Goal: Information Seeking & Learning: Find specific fact

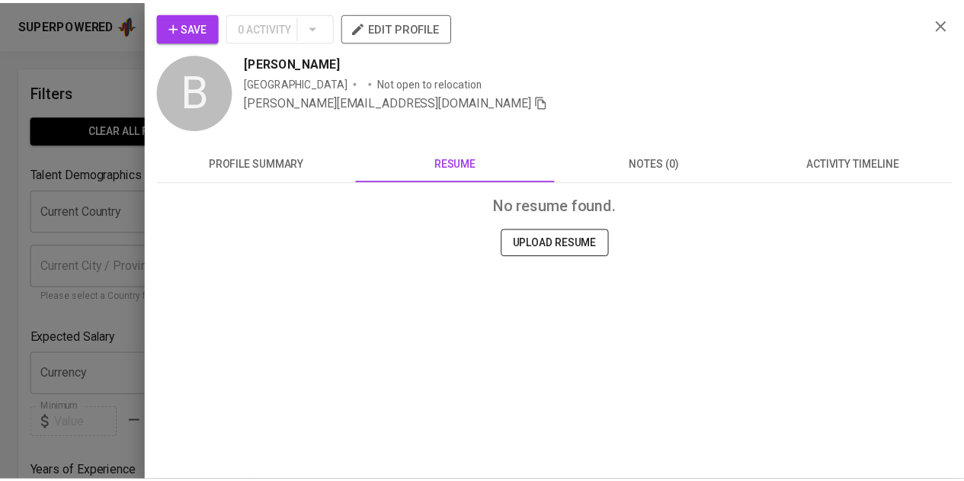
scroll to position [76, 0]
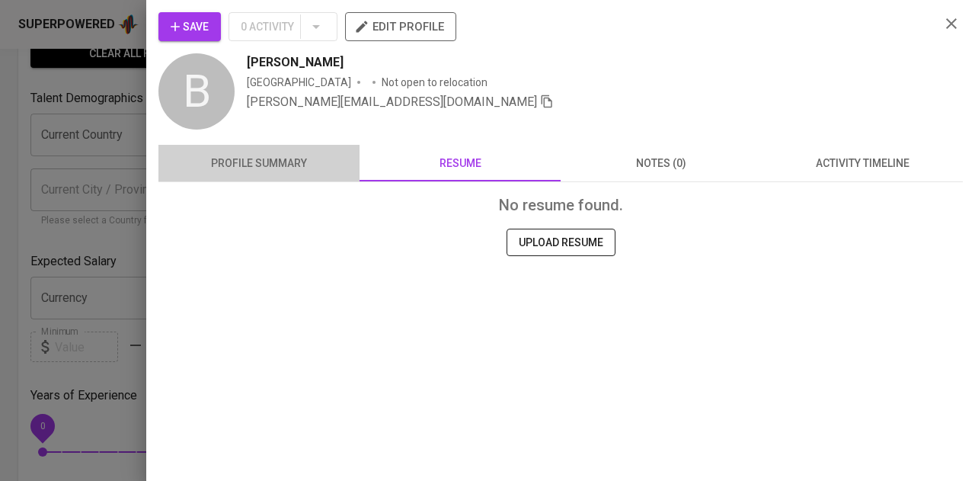
click at [215, 168] on span "profile summary" at bounding box center [259, 163] width 183 height 19
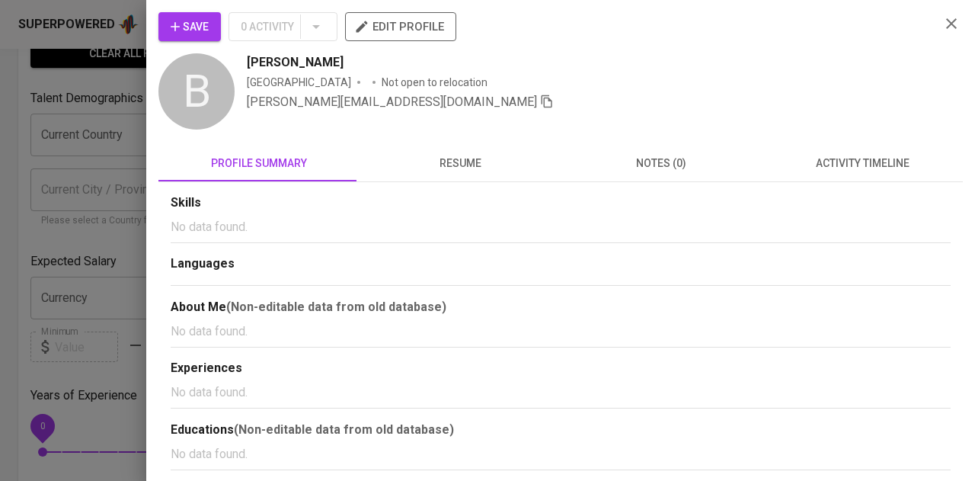
drag, startPoint x: 141, startPoint y: 141, endPoint x: 149, endPoint y: 129, distance: 14.4
click at [146, 136] on div at bounding box center [487, 240] width 975 height 481
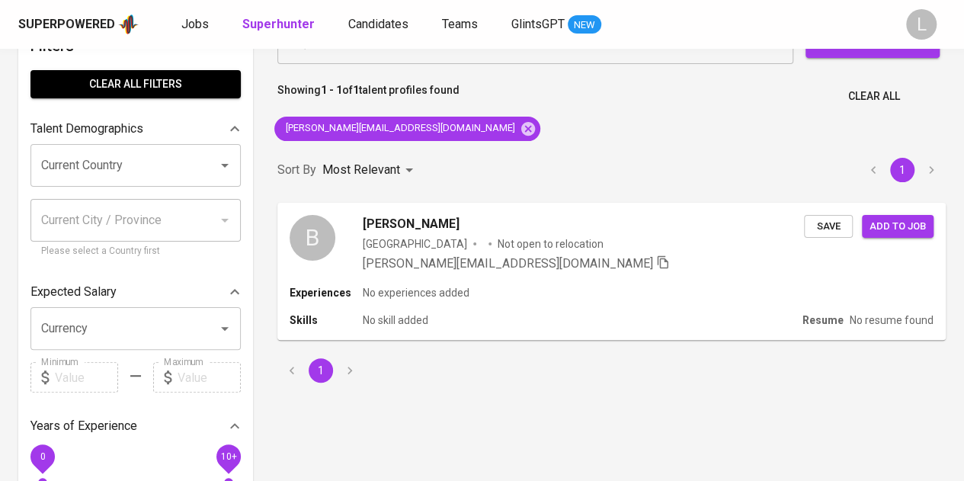
scroll to position [0, 0]
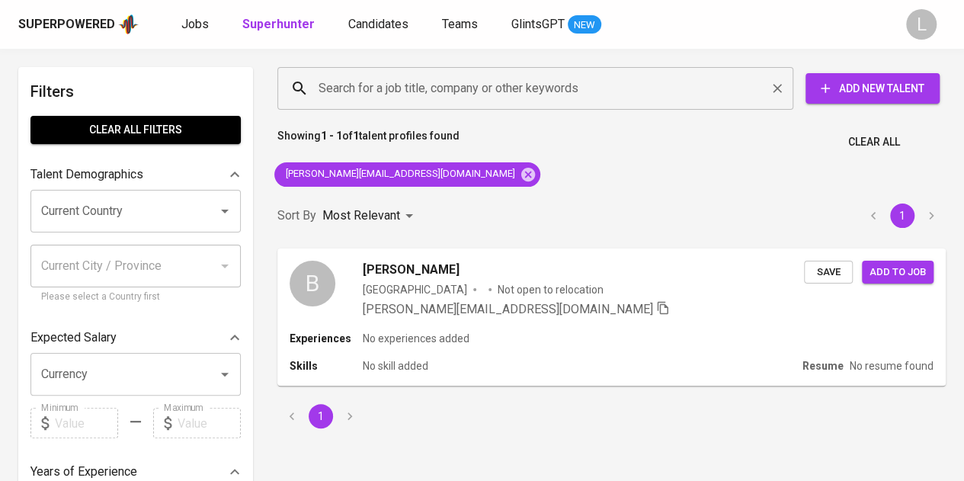
click at [472, 89] on input "Search for a job title, company or other keywords" at bounding box center [539, 88] width 449 height 29
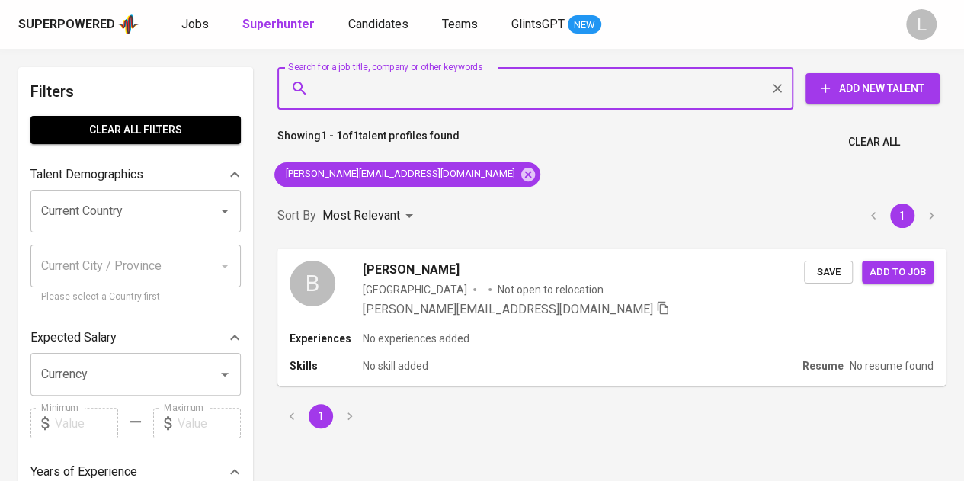
paste input "[EMAIL_ADDRESS][DOMAIN_NAME]"
type input "[EMAIL_ADDRESS][DOMAIN_NAME]"
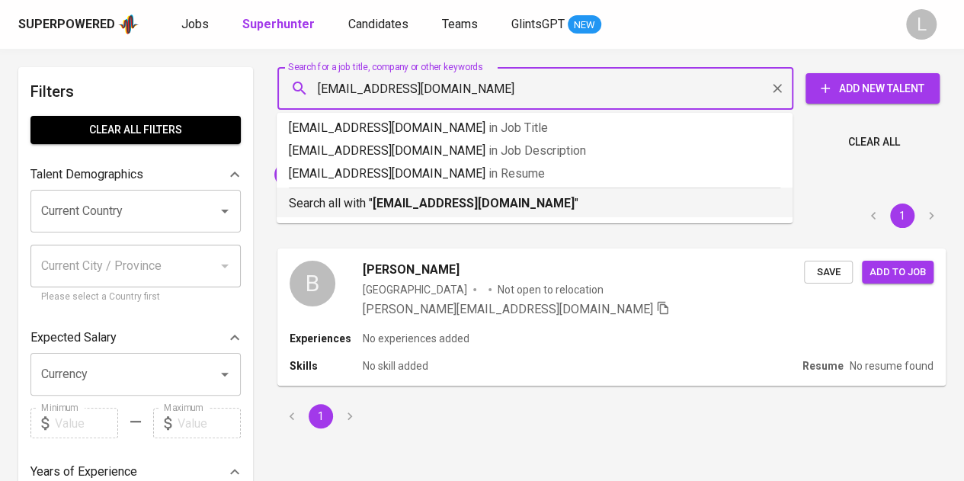
click at [469, 202] on b "[EMAIL_ADDRESS][DOMAIN_NAME]" at bounding box center [474, 203] width 202 height 14
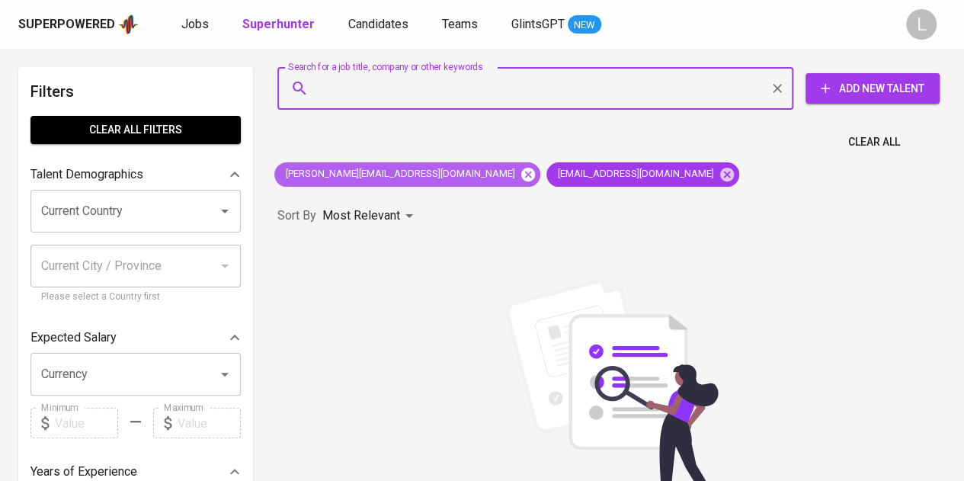
click at [521, 168] on icon at bounding box center [528, 174] width 14 height 14
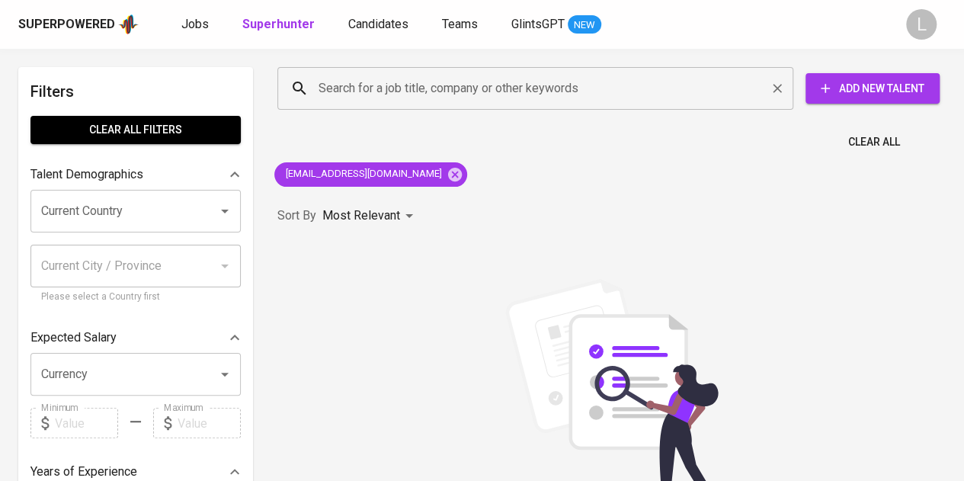
click at [508, 83] on input "Search for a job title, company or other keywords" at bounding box center [539, 88] width 449 height 29
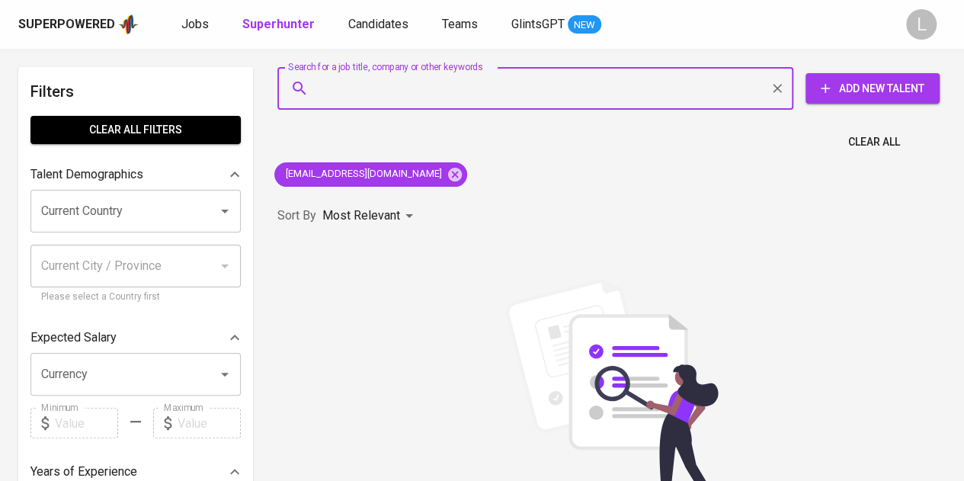
paste input "[EMAIL_ADDRESS][DOMAIN_NAME]"
type input "[EMAIL_ADDRESS][DOMAIN_NAME]"
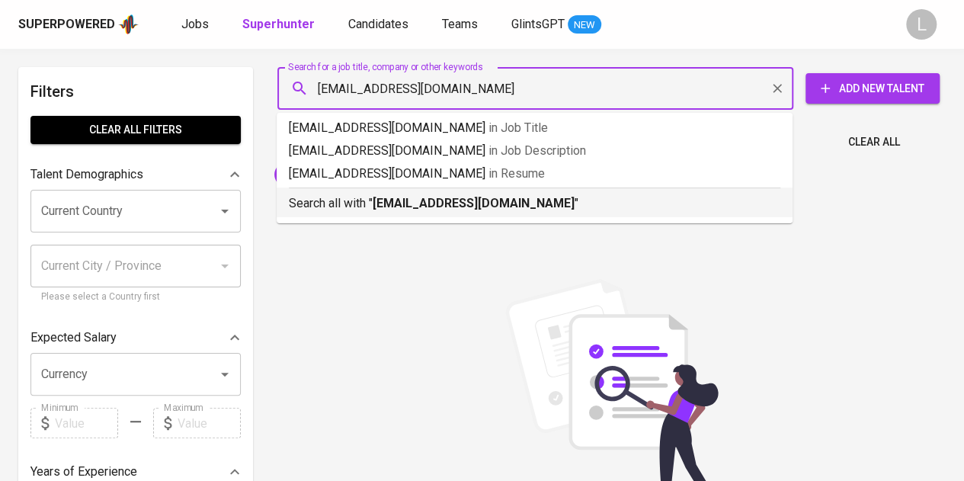
click at [482, 193] on div "Search all with " [EMAIL_ADDRESS][DOMAIN_NAME] "" at bounding box center [535, 199] width 492 height 25
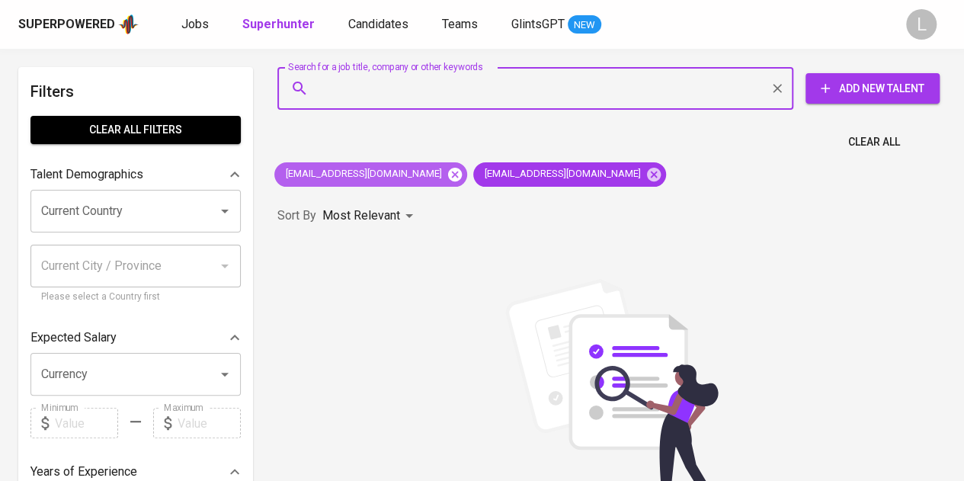
click at [447, 166] on icon at bounding box center [455, 174] width 17 height 17
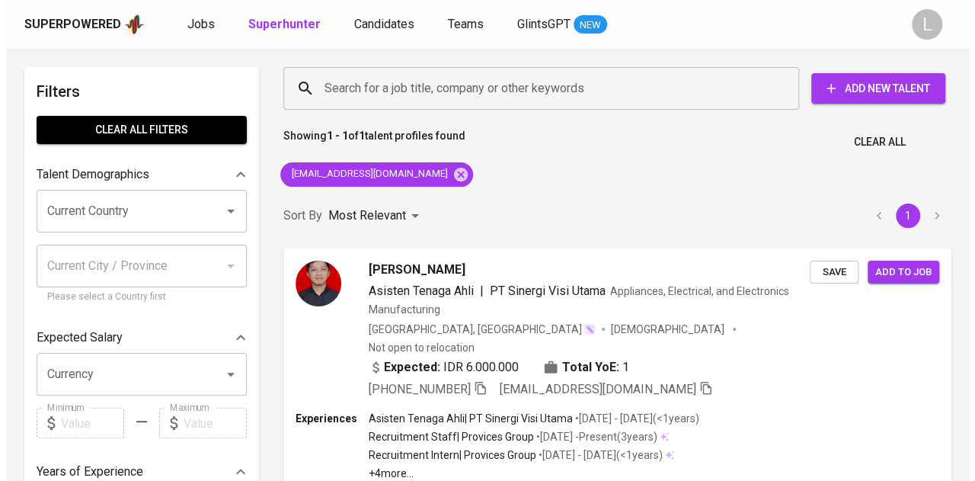
scroll to position [76, 0]
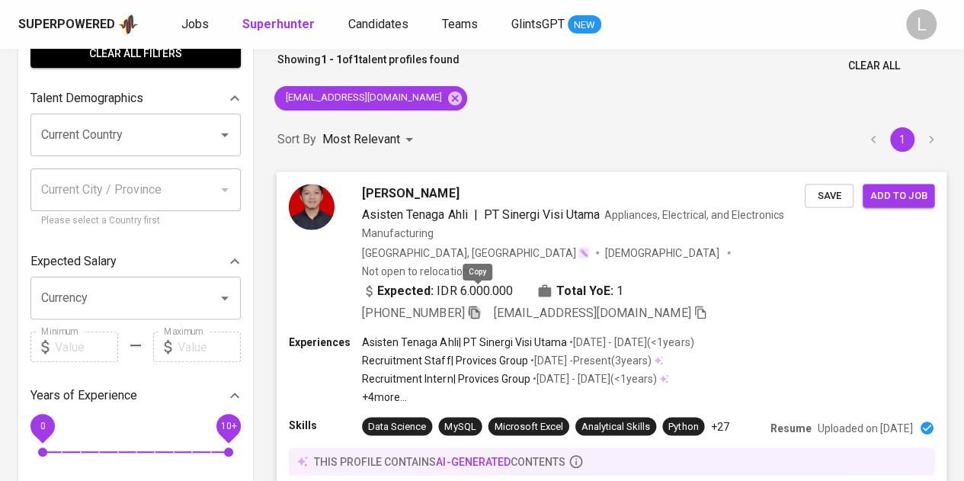
click at [474, 306] on icon "button" at bounding box center [474, 312] width 11 height 13
click at [406, 188] on span "[PERSON_NAME]" at bounding box center [410, 193] width 97 height 18
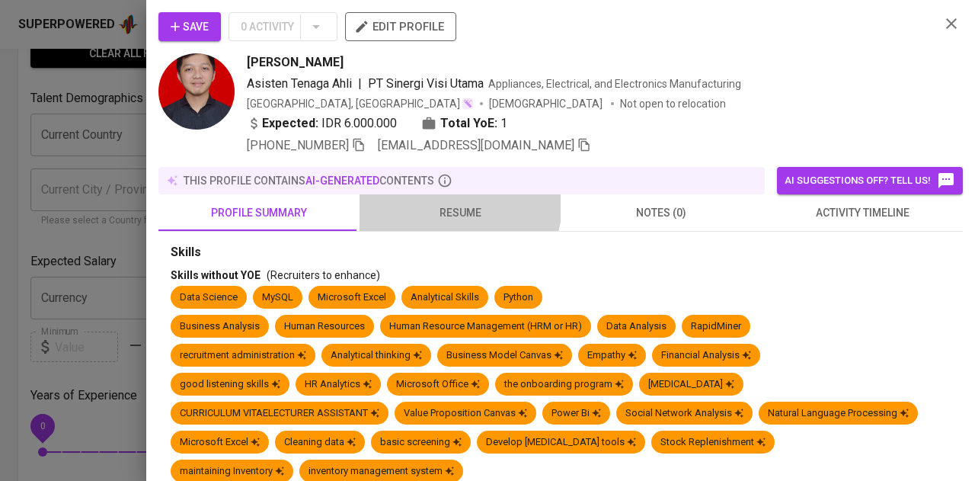
click at [444, 198] on button "resume" at bounding box center [460, 212] width 201 height 37
click at [450, 209] on span "resume" at bounding box center [460, 212] width 183 height 19
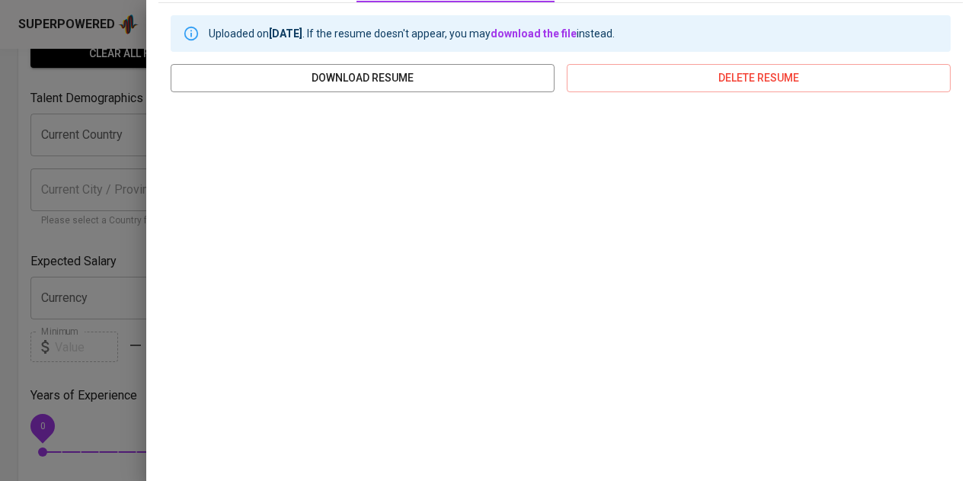
scroll to position [0, 0]
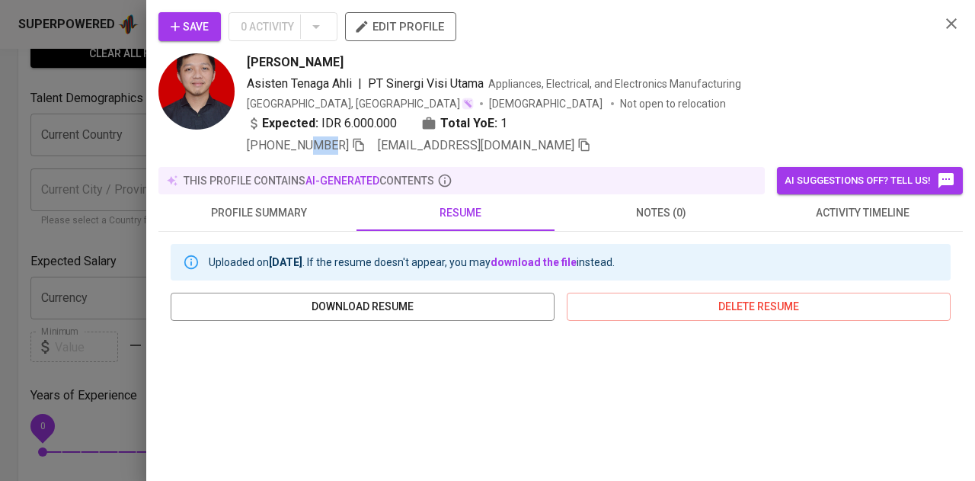
drag, startPoint x: 301, startPoint y: 142, endPoint x: 320, endPoint y: 143, distance: 19.1
click at [320, 143] on span "[PHONE_NUMBER]" at bounding box center [298, 145] width 102 height 14
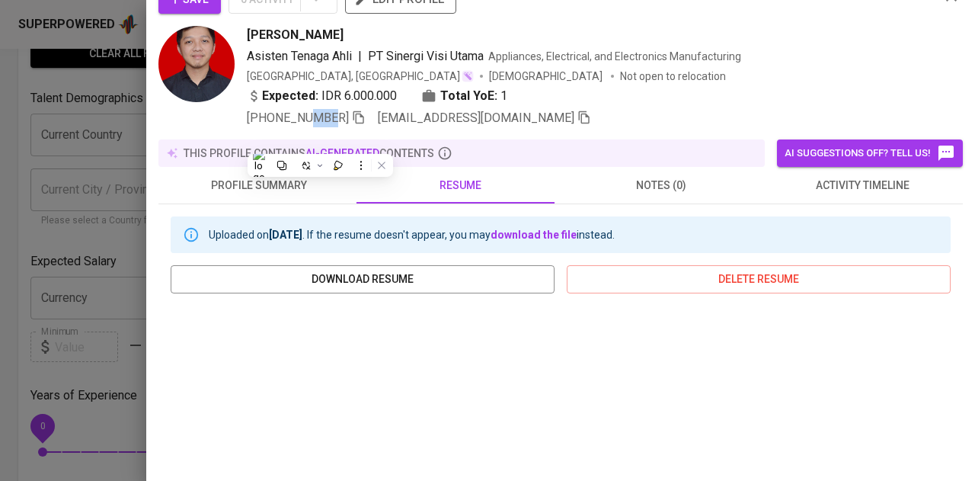
scroll to position [27, 0]
click at [254, 27] on span "[PERSON_NAME]" at bounding box center [295, 36] width 97 height 18
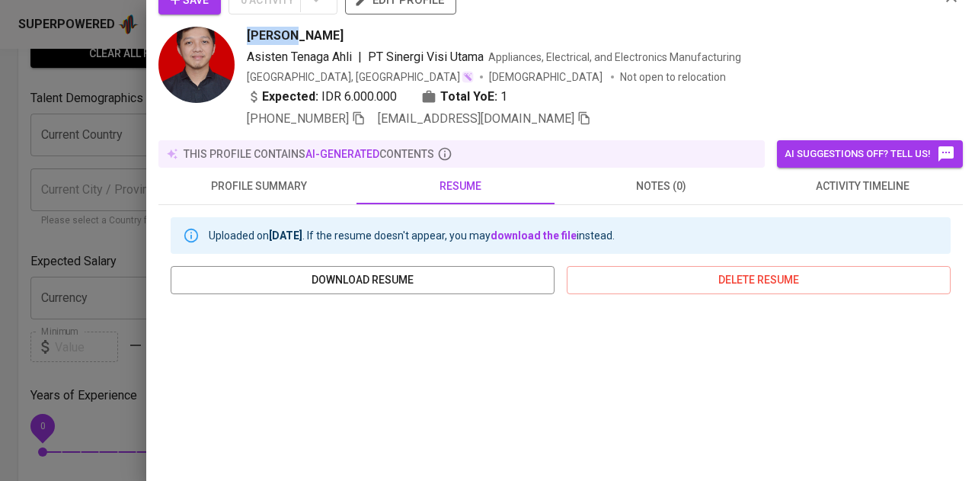
click at [254, 27] on span "[PERSON_NAME]" at bounding box center [295, 36] width 97 height 18
copy span "Fathur"
